Goal: Task Accomplishment & Management: Complete application form

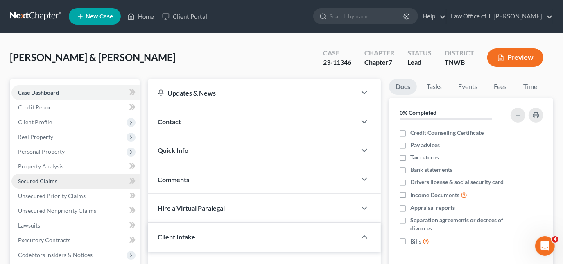
click at [48, 182] on span "Secured Claims" at bounding box center [37, 180] width 39 height 7
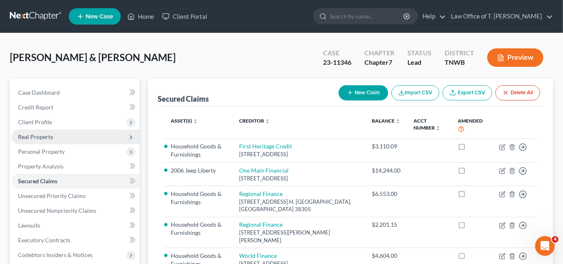
click at [51, 137] on span "Real Property" at bounding box center [35, 136] width 35 height 7
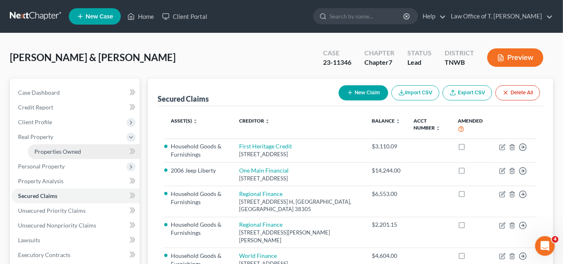
click at [61, 149] on span "Properties Owned" at bounding box center [57, 151] width 47 height 7
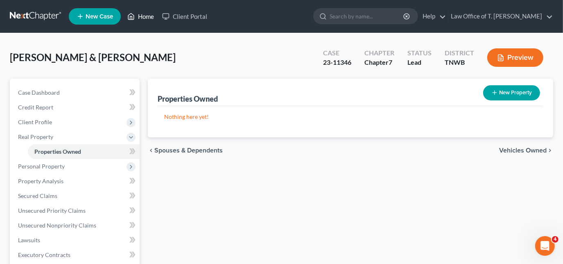
click at [143, 16] on link "Home" at bounding box center [140, 16] width 35 height 15
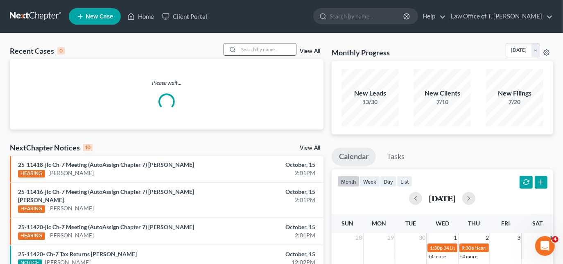
click at [256, 51] on input "search" at bounding box center [267, 49] width 57 height 12
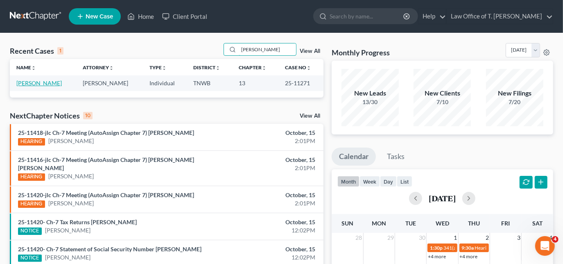
type input "[PERSON_NAME]"
click at [41, 84] on link "[PERSON_NAME]" at bounding box center [38, 82] width 45 height 7
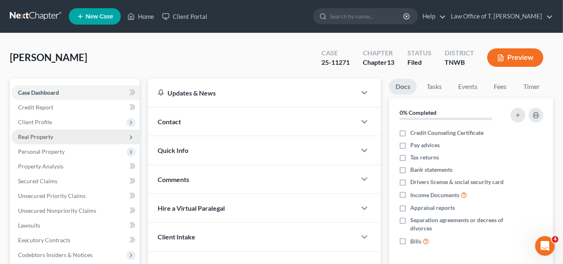
click at [43, 138] on span "Real Property" at bounding box center [35, 136] width 35 height 7
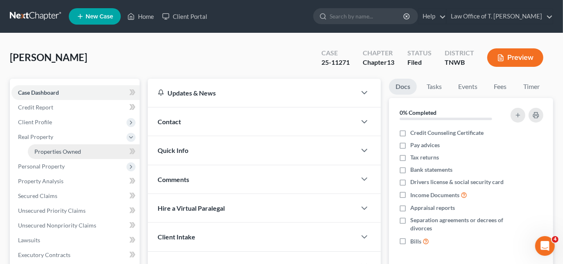
click at [58, 152] on span "Properties Owned" at bounding box center [57, 151] width 47 height 7
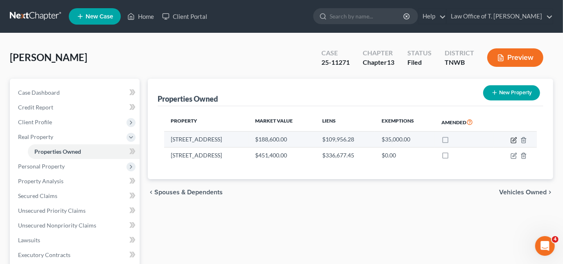
click at [512, 140] on icon "button" at bounding box center [514, 140] width 7 height 7
select select "44"
select select "3"
select select "6"
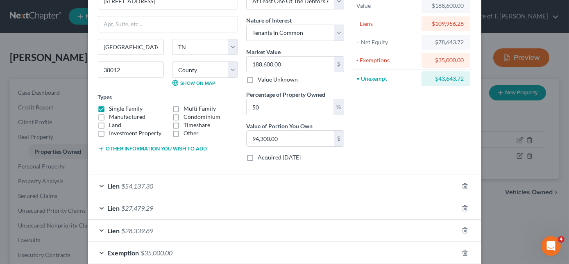
scroll to position [97, 0]
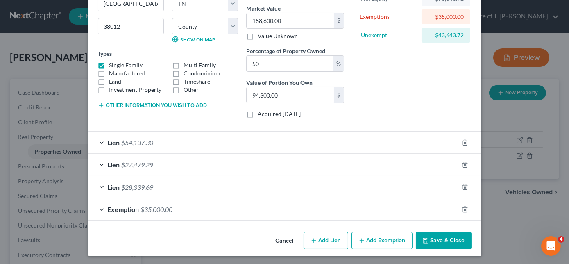
click at [99, 140] on div "Lien $54,137.30" at bounding box center [273, 142] width 370 height 22
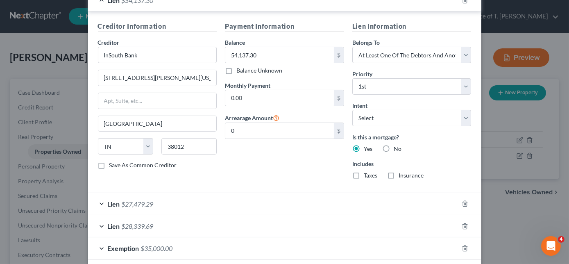
scroll to position [246, 0]
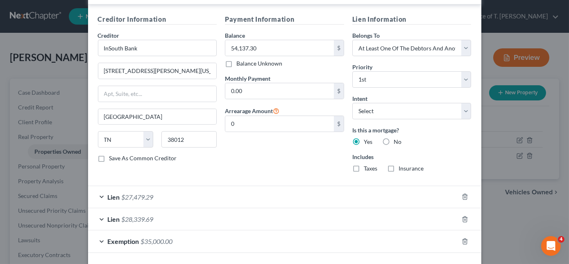
click at [100, 196] on div "Lien $27,479.29" at bounding box center [273, 197] width 370 height 22
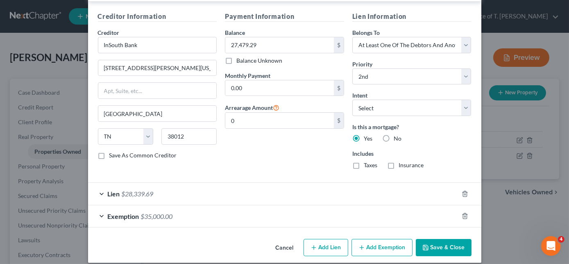
scroll to position [457, 0]
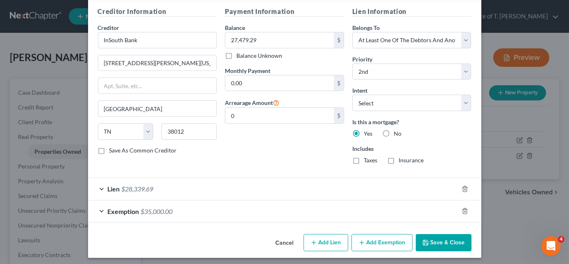
click at [100, 186] on div "Lien $28,339.69" at bounding box center [273, 189] width 370 height 22
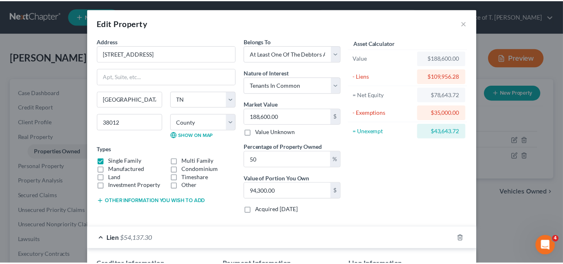
scroll to position [0, 0]
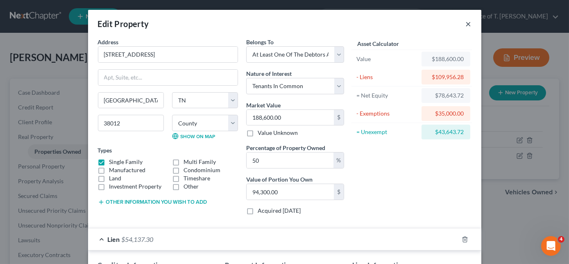
click at [466, 25] on button "×" at bounding box center [469, 24] width 6 height 10
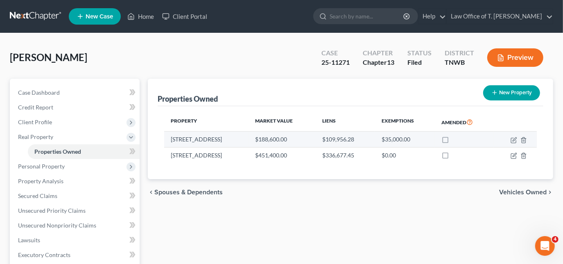
click at [510, 140] on td at bounding box center [515, 139] width 43 height 16
click at [514, 140] on icon "button" at bounding box center [515, 139] width 4 height 4
select select "44"
select select "37"
select select "3"
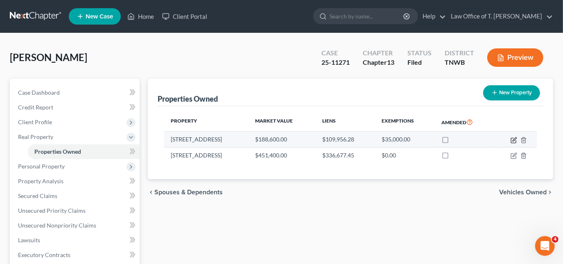
select select "6"
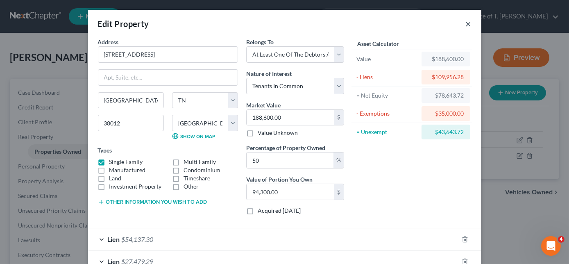
click at [466, 25] on button "×" at bounding box center [469, 24] width 6 height 10
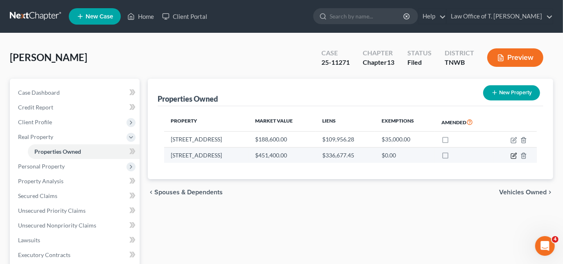
click at [515, 156] on icon "button" at bounding box center [514, 155] width 7 height 7
select select "44"
select select "37"
select select "0"
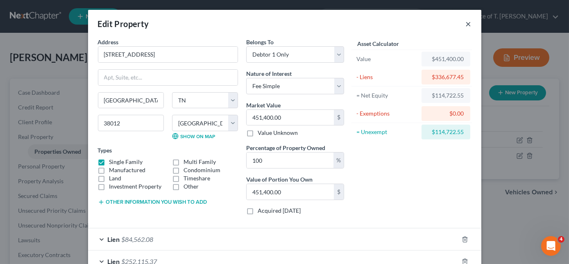
click at [466, 25] on button "×" at bounding box center [469, 24] width 6 height 10
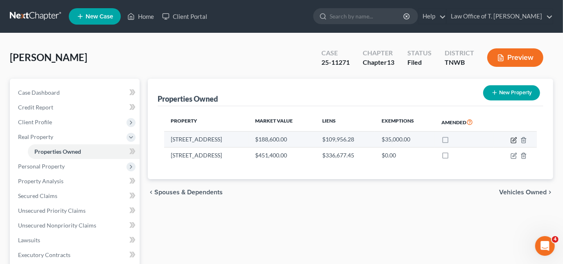
click at [514, 138] on icon "button" at bounding box center [515, 139] width 4 height 4
select select "44"
select select "37"
select select "3"
select select "6"
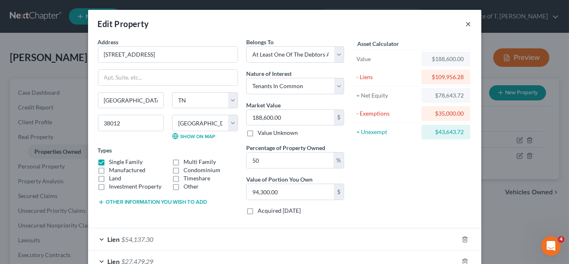
click at [466, 26] on button "×" at bounding box center [469, 24] width 6 height 10
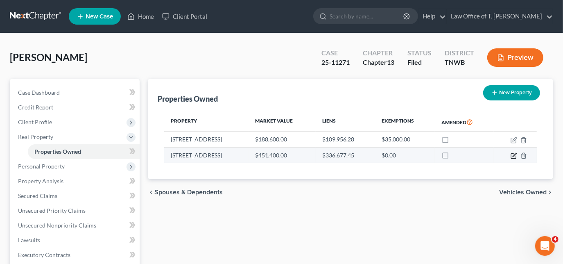
click at [514, 156] on icon "button" at bounding box center [514, 155] width 7 height 7
select select "44"
select select "37"
select select "0"
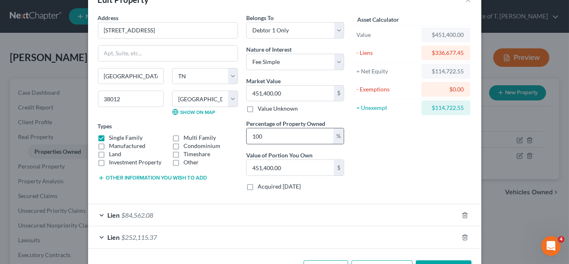
scroll to position [52, 0]
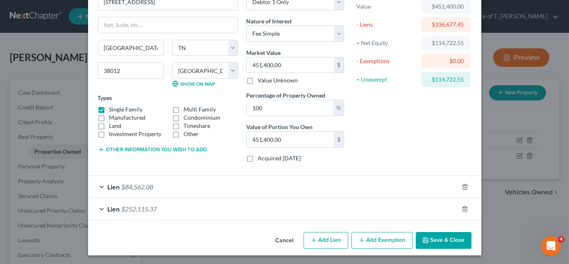
click at [99, 186] on div "Lien $84,562.08" at bounding box center [273, 187] width 370 height 22
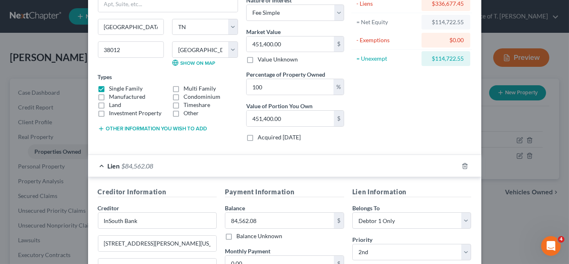
scroll to position [15, 0]
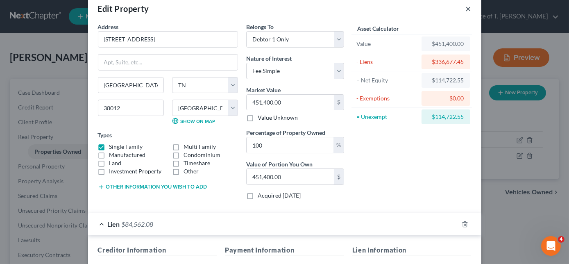
click at [466, 9] on button "×" at bounding box center [469, 9] width 6 height 10
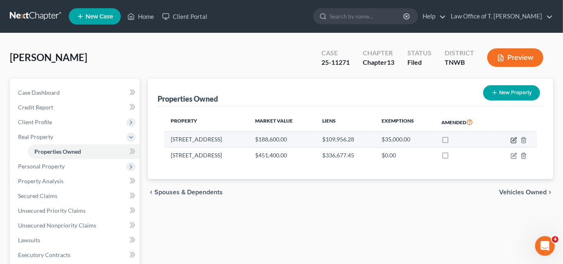
click at [512, 140] on icon "button" at bounding box center [514, 140] width 7 height 7
select select "44"
select select "37"
select select "3"
select select "6"
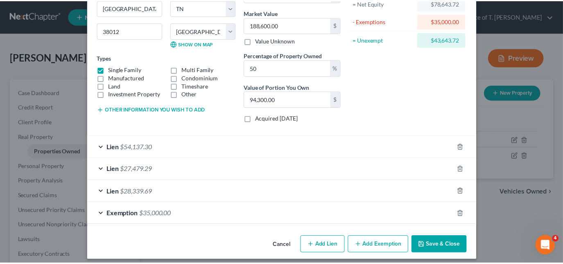
scroll to position [97, 0]
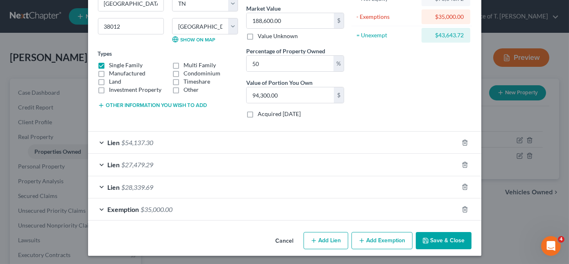
click at [291, 236] on button "Cancel" at bounding box center [284, 241] width 31 height 16
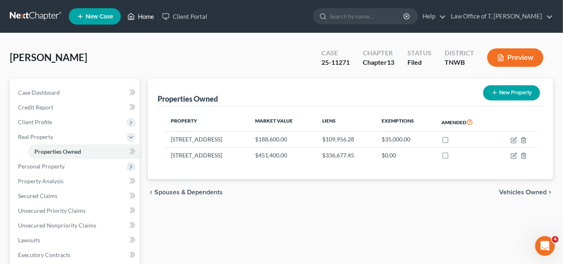
click at [143, 16] on link "Home" at bounding box center [140, 16] width 35 height 15
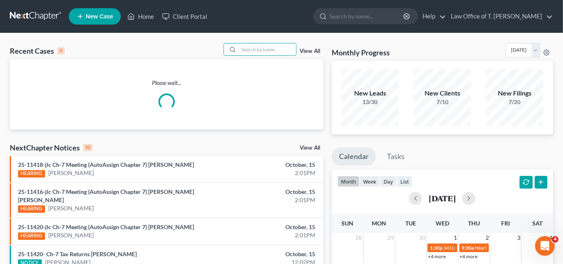
click at [262, 55] on div at bounding box center [260, 49] width 73 height 13
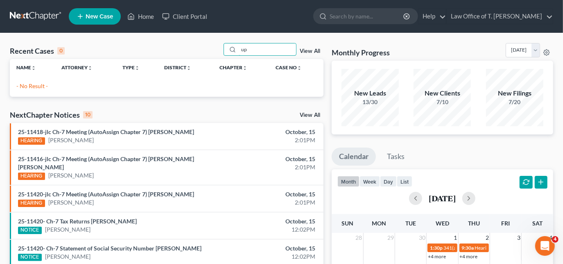
type input "u"
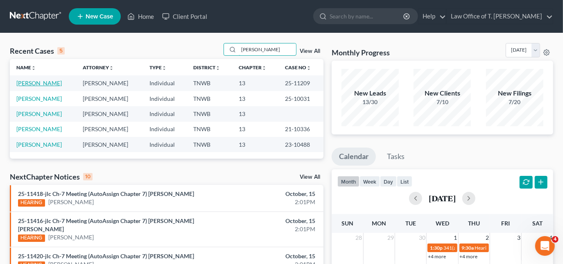
type input "[PERSON_NAME]"
click at [38, 82] on link "[PERSON_NAME]" at bounding box center [38, 82] width 45 height 7
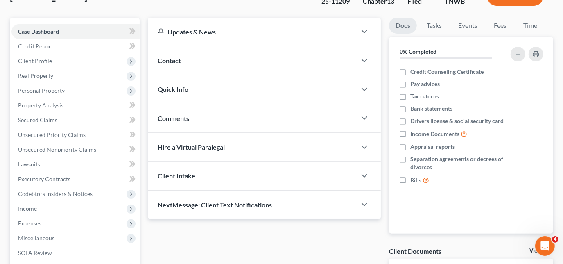
scroll to position [74, 0]
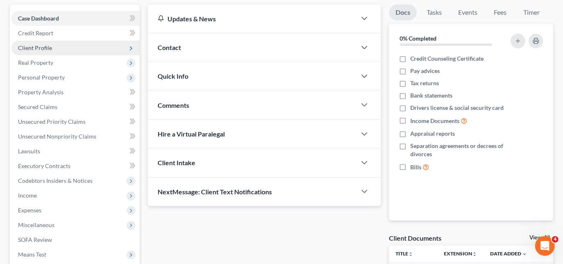
click at [38, 46] on span "Client Profile" at bounding box center [35, 47] width 34 height 7
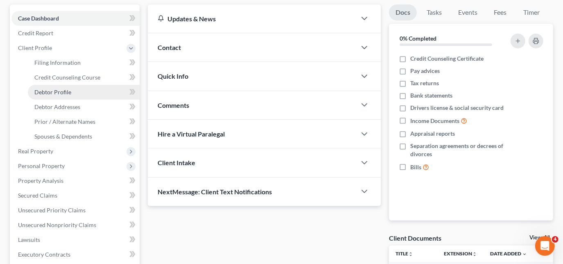
click at [62, 92] on span "Debtor Profile" at bounding box center [52, 91] width 37 height 7
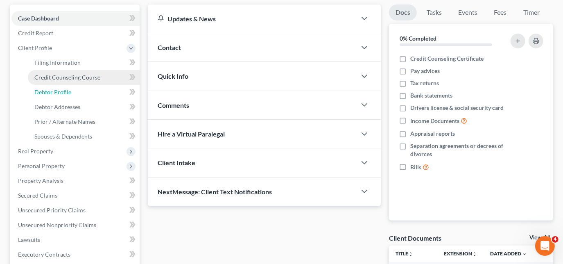
select select "0"
select select "2"
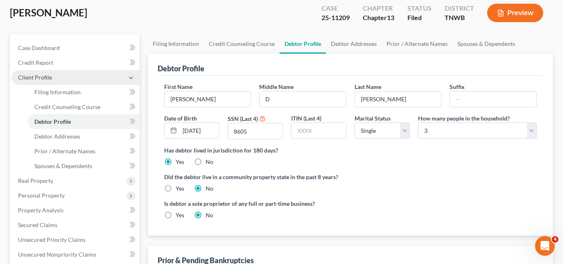
radio input "true"
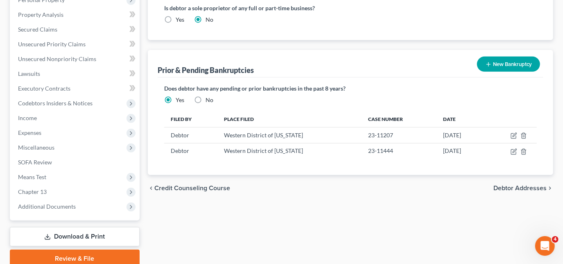
scroll to position [260, 0]
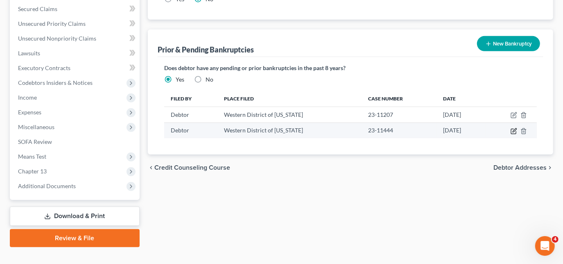
click at [512, 128] on icon "button" at bounding box center [514, 131] width 7 height 7
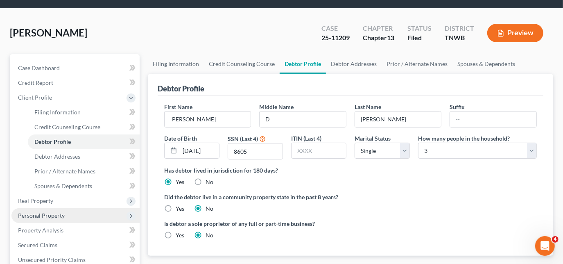
scroll to position [74, 0]
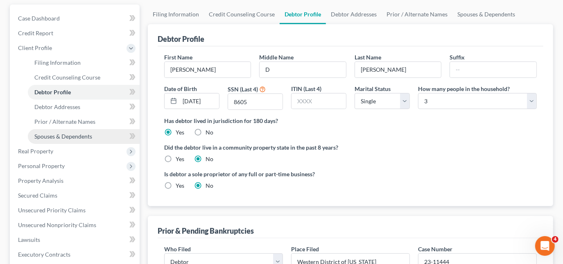
click at [61, 133] on span "Spouses & Dependents" at bounding box center [63, 136] width 58 height 7
